Goal: Find specific page/section: Find specific page/section

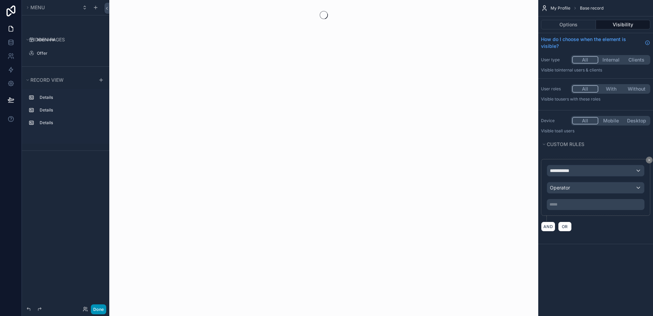
click at [100, 310] on button "Done" at bounding box center [98, 309] width 15 height 10
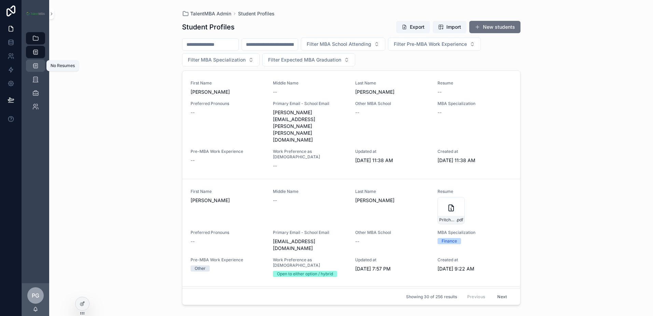
click at [35, 65] on icon "scrollable content" at bounding box center [35, 65] width 7 height 7
